Goal: Find specific page/section: Find specific page/section

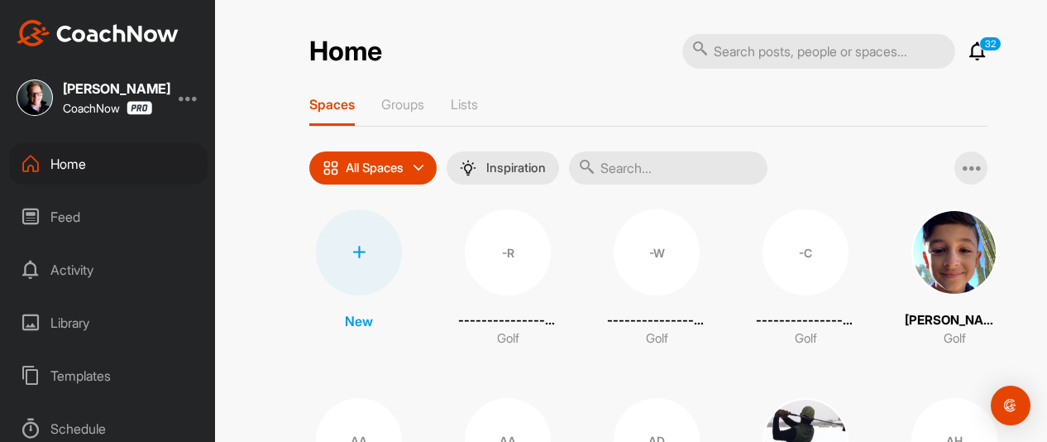
click at [668, 169] on input "text" at bounding box center [668, 167] width 199 height 33
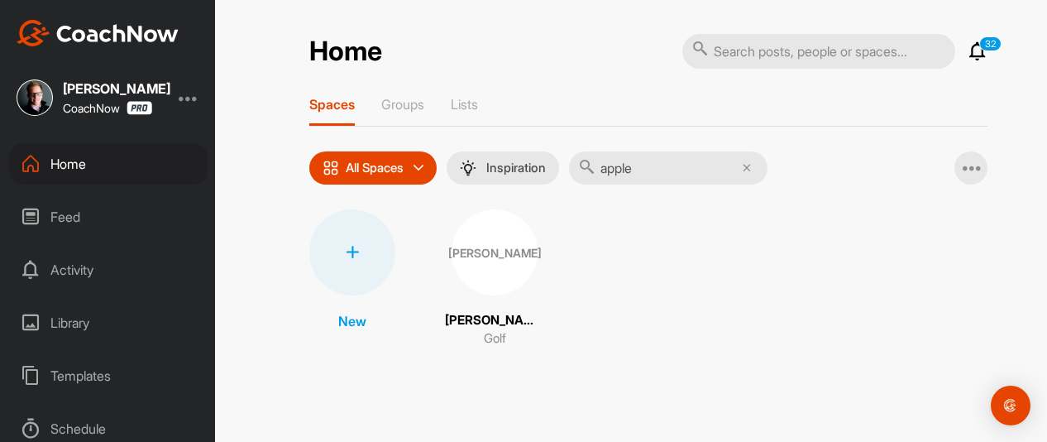
type input "apple"
click at [484, 266] on div "[PERSON_NAME]" at bounding box center [495, 252] width 86 height 86
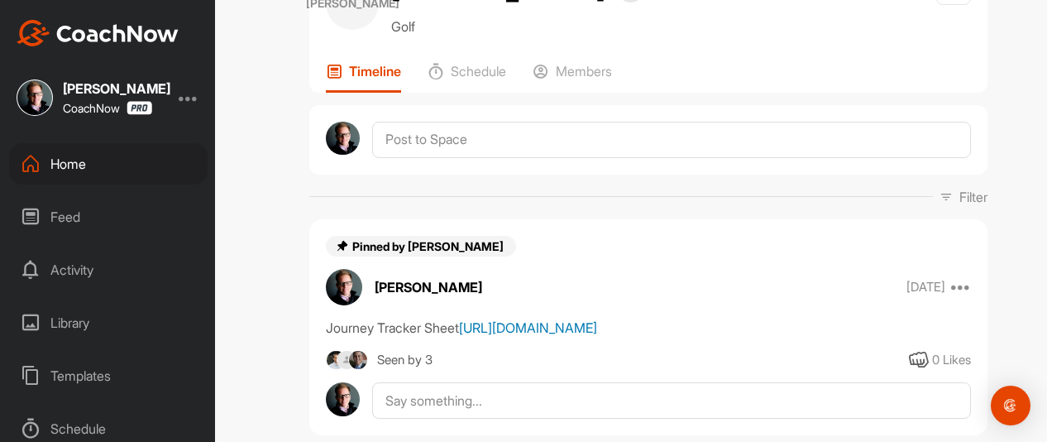
scroll to position [83, 0]
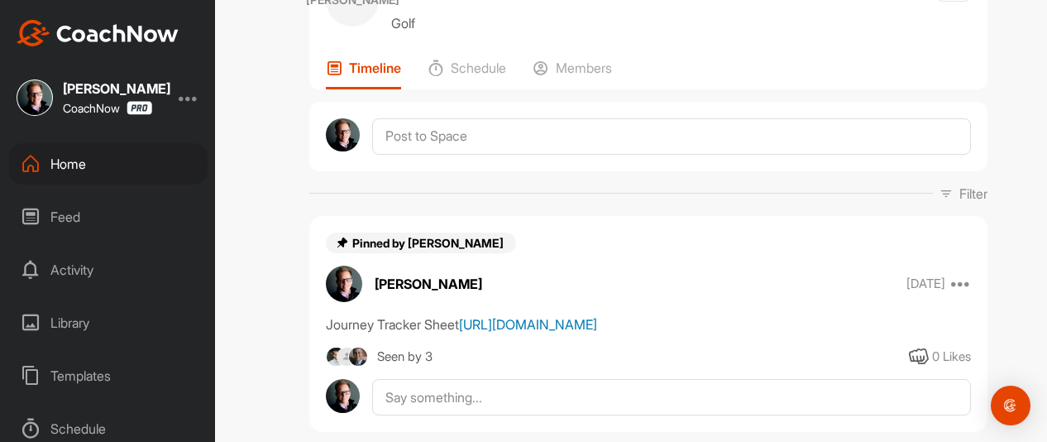
click at [510, 333] on link "[URL][DOMAIN_NAME]" at bounding box center [528, 324] width 138 height 17
